Goal: Transaction & Acquisition: Purchase product/service

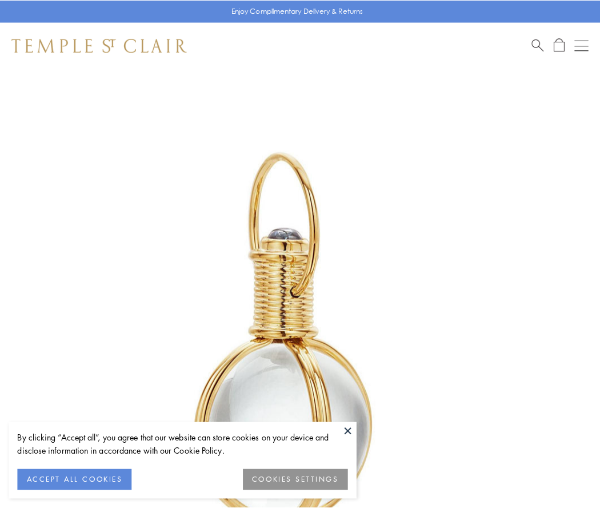
scroll to position [298, 0]
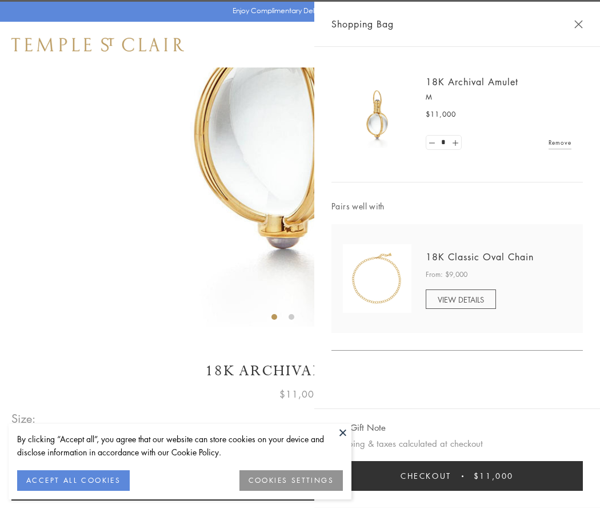
click at [457, 476] on button "Checkout $11,000" at bounding box center [457, 476] width 251 height 30
